Goal: Navigation & Orientation: Find specific page/section

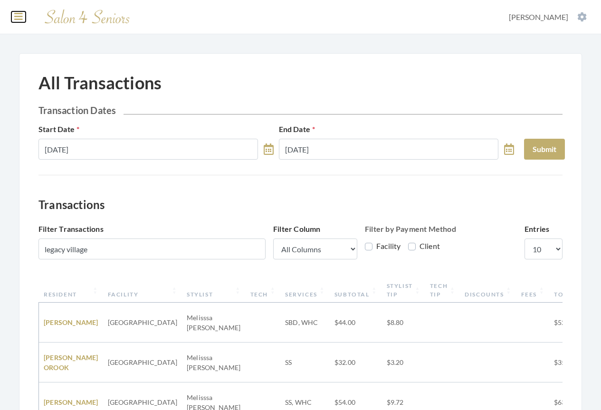
click at [15, 14] on icon at bounding box center [18, 16] width 9 height 9
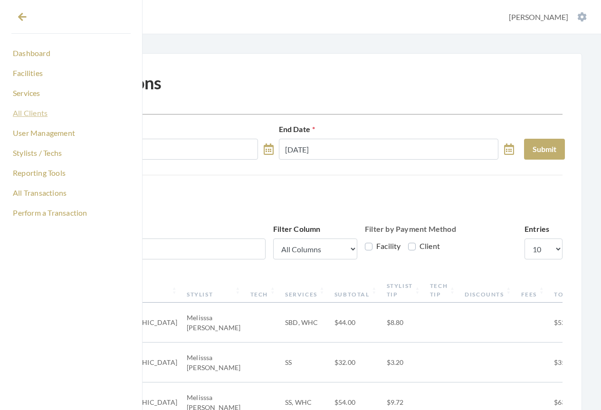
click at [33, 113] on link "All Clients" at bounding box center [70, 113] width 119 height 16
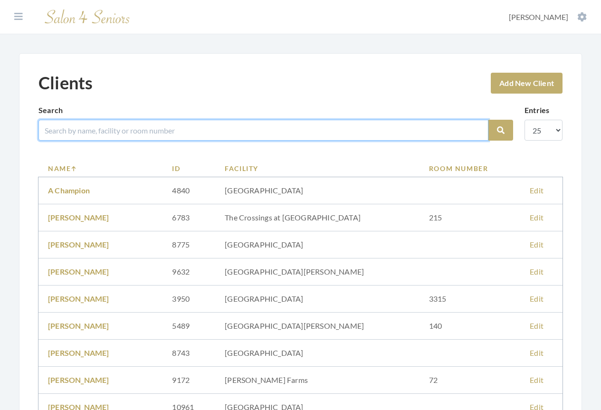
click at [81, 130] on input "search" at bounding box center [263, 130] width 450 height 21
type input "gerald"
click at [488, 120] on button "Search" at bounding box center [500, 130] width 25 height 21
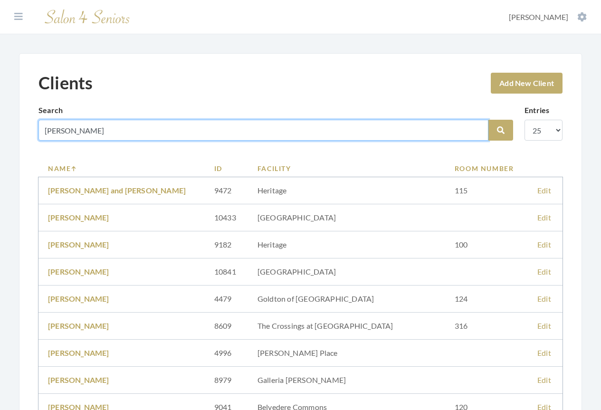
drag, startPoint x: 76, startPoint y: 131, endPoint x: 35, endPoint y: 120, distance: 42.6
type input "speake"
click at [488, 120] on button "Search" at bounding box center [500, 130] width 25 height 21
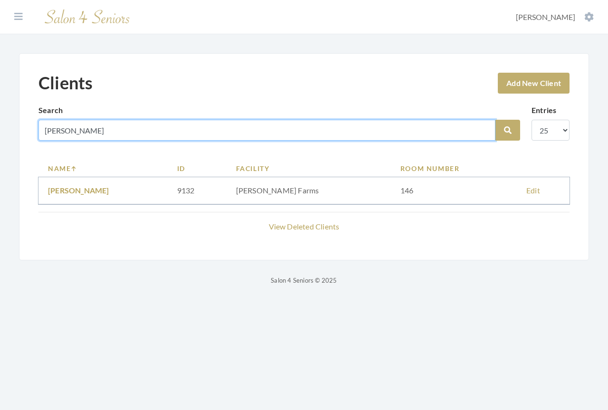
drag, startPoint x: 88, startPoint y: 130, endPoint x: -15, endPoint y: 117, distance: 103.9
click at [0, 117] on html "Dashboard Facilities Services All Clients User Management Stylists / Techs Repo…" at bounding box center [304, 150] width 608 height 300
type input "elsie"
click at [495, 120] on button "Search" at bounding box center [507, 130] width 25 height 21
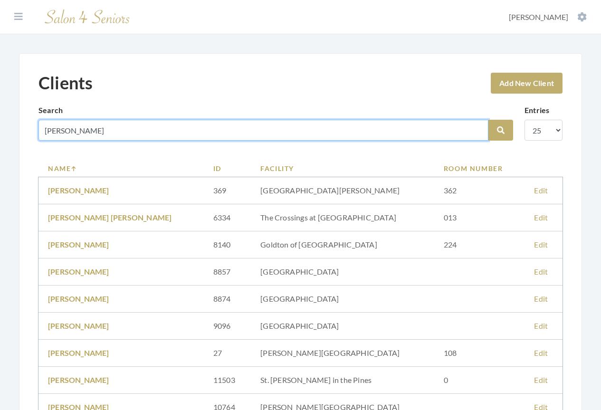
drag, startPoint x: 69, startPoint y: 131, endPoint x: 39, endPoint y: 128, distance: 30.1
click at [39, 128] on input "[PERSON_NAME]" at bounding box center [263, 130] width 450 height 21
type input "[PERSON_NAME]"
click at [488, 120] on button "Search" at bounding box center [500, 130] width 25 height 21
